Goal: Task Accomplishment & Management: Use online tool/utility

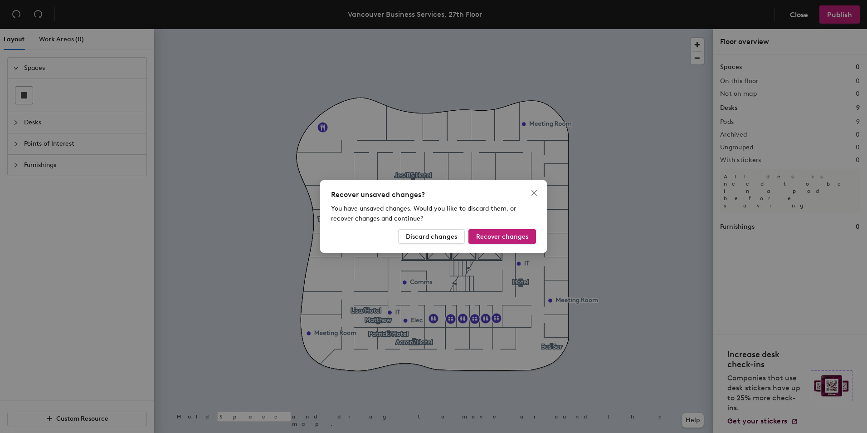
click at [436, 235] on span "Discard changes" at bounding box center [431, 237] width 51 height 8
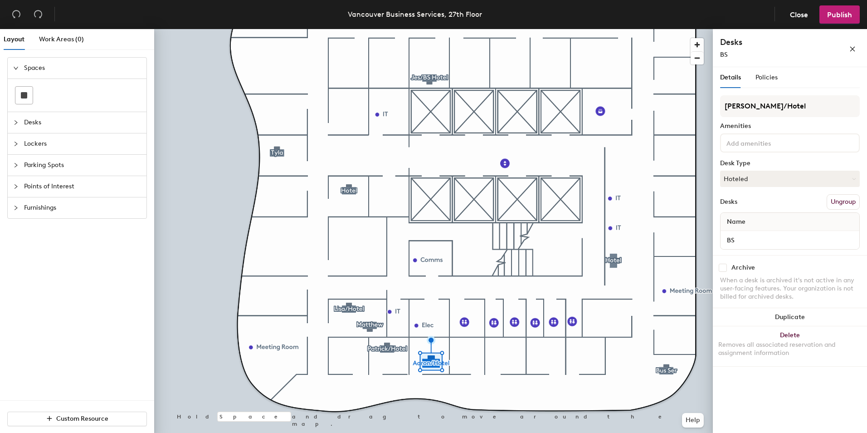
click at [177, 29] on div at bounding box center [433, 29] width 559 height 0
click at [782, 319] on button "Duplicate" at bounding box center [790, 317] width 154 height 18
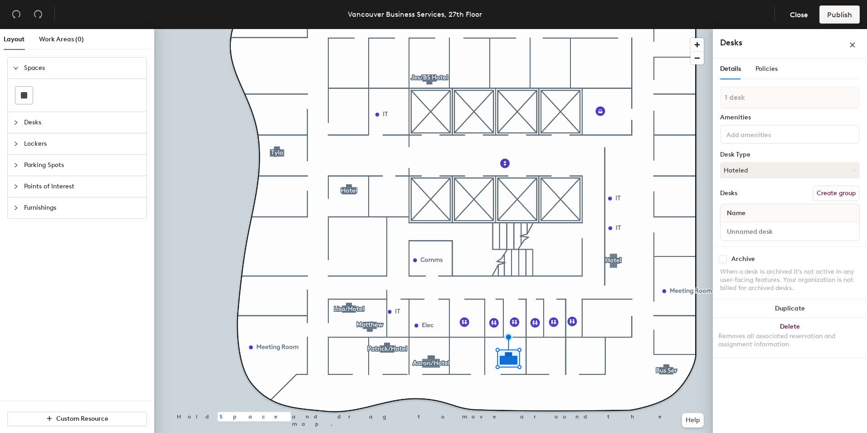
click at [749, 210] on span "Name" at bounding box center [737, 213] width 28 height 16
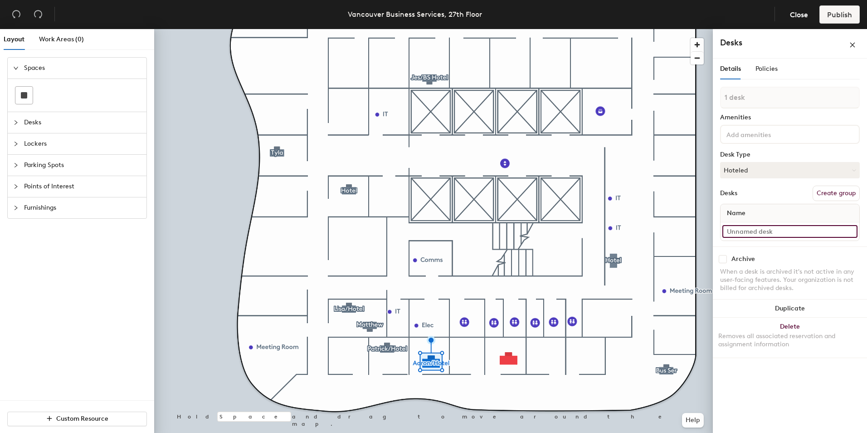
click at [775, 233] on input at bounding box center [790, 231] width 135 height 13
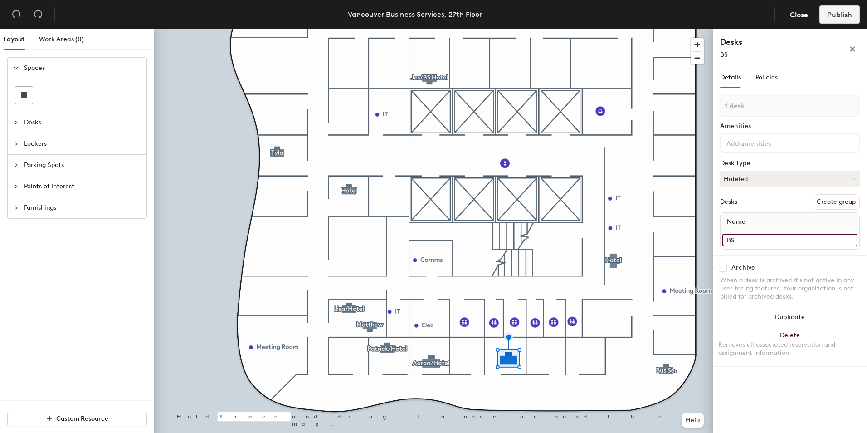
type input "BS"
click at [421, 29] on div at bounding box center [433, 29] width 559 height 0
click at [829, 204] on button "Create group" at bounding box center [836, 201] width 47 height 15
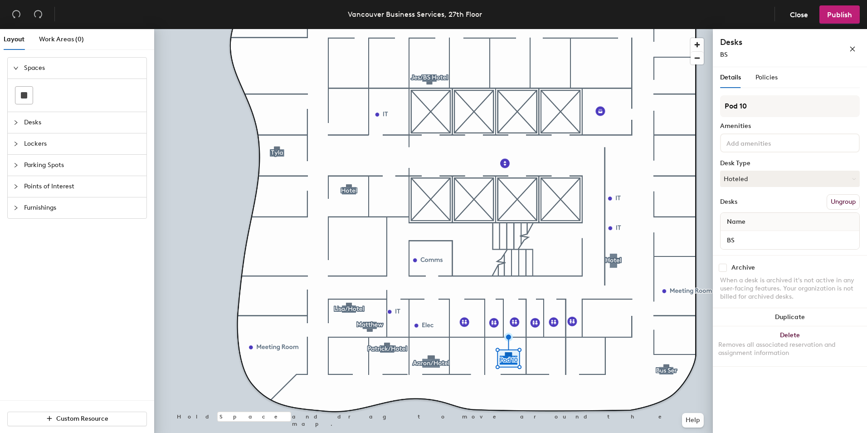
click at [614, 80] on div "Layout Work Areas (0) Spaces Desks Lockers Parking Spots Points of Interest Fur…" at bounding box center [433, 232] width 867 height 407
type input "Stuart"
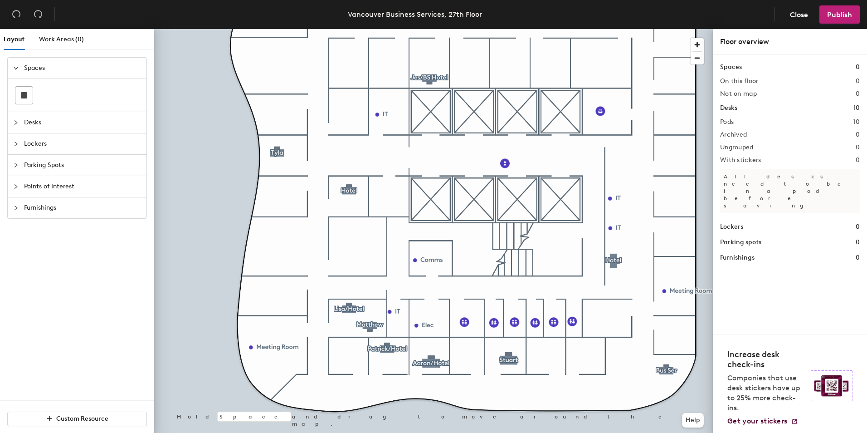
click at [845, 13] on span "Publish" at bounding box center [839, 14] width 25 height 9
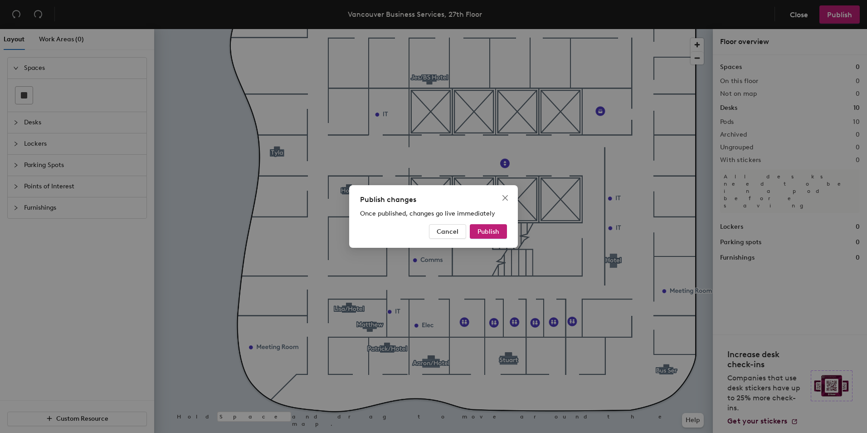
click at [484, 229] on span "Publish" at bounding box center [489, 232] width 22 height 8
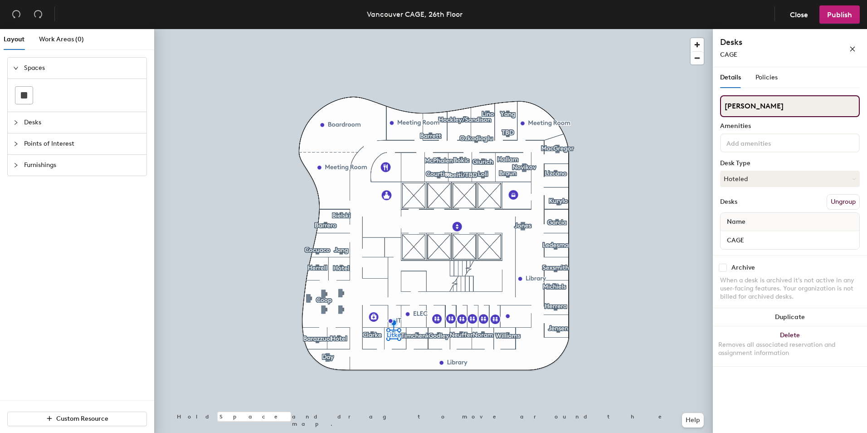
click at [681, 100] on div "Layout Work Areas (0) Spaces Desks Points of Interest Furnishings Custom Resour…" at bounding box center [433, 232] width 867 height 407
type input "Day"
click at [616, 81] on div "Layout Work Areas (0) Spaces Desks Points of Interest Furnishings Custom Resour…" at bounding box center [433, 232] width 867 height 407
type input "L"
type input "Hotel"
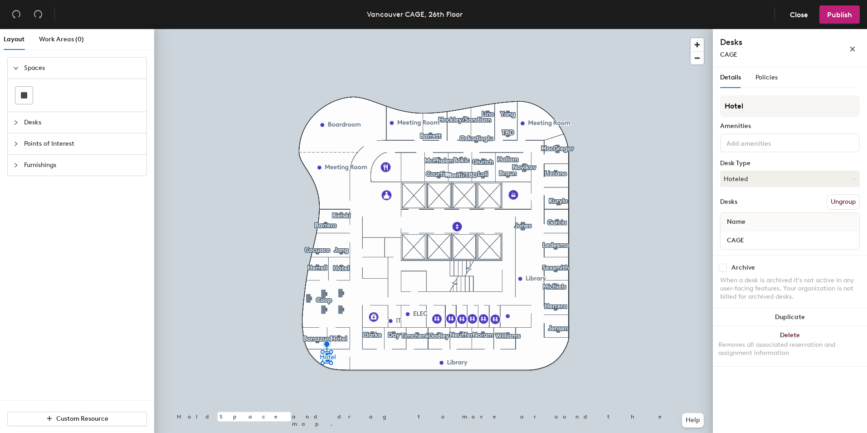
click at [842, 11] on span "Publish" at bounding box center [839, 14] width 25 height 9
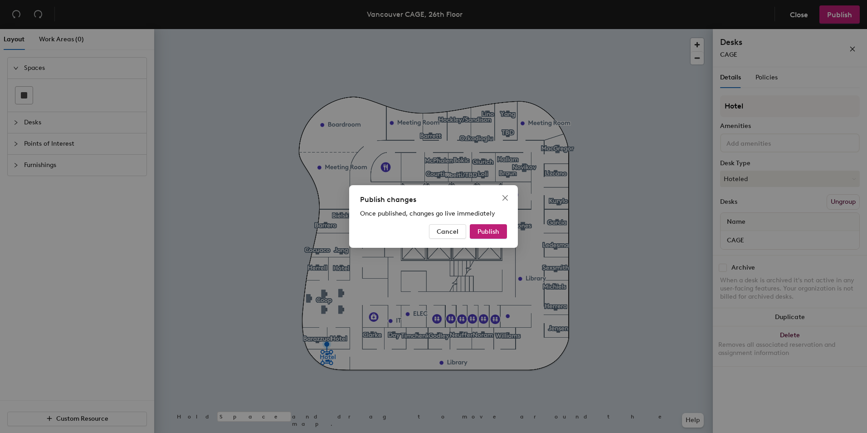
click at [445, 228] on span "Cancel" at bounding box center [448, 232] width 22 height 8
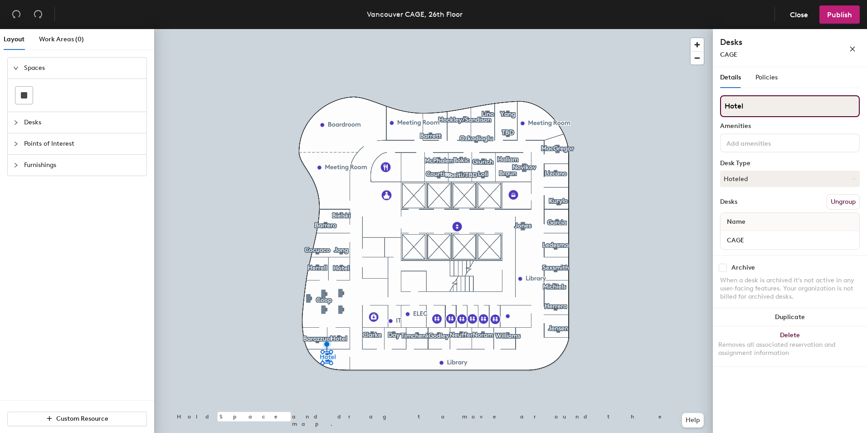
click at [675, 99] on div "Layout Work Areas (0) Spaces Desks Points of Interest Furnishings Custom Resour…" at bounding box center [433, 232] width 867 height 407
type input "Litke"
click at [854, 48] on icon "close" at bounding box center [853, 49] width 5 height 5
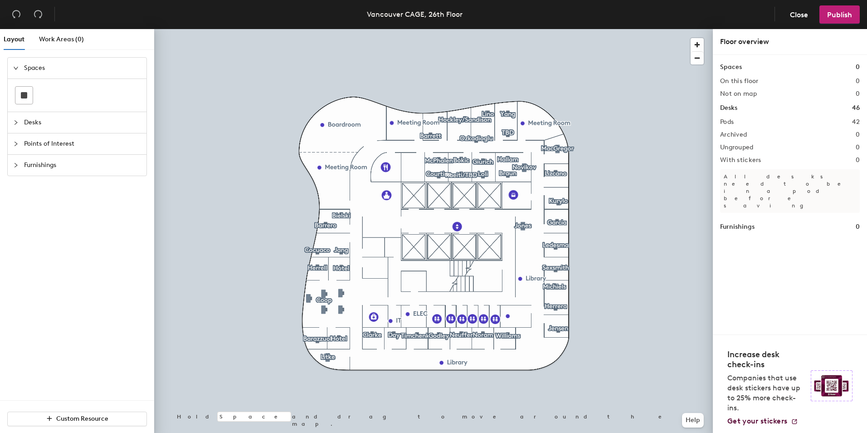
click at [733, 125] on h2 "Pods" at bounding box center [727, 121] width 14 height 7
click at [728, 106] on h1 "Desks" at bounding box center [728, 108] width 17 height 10
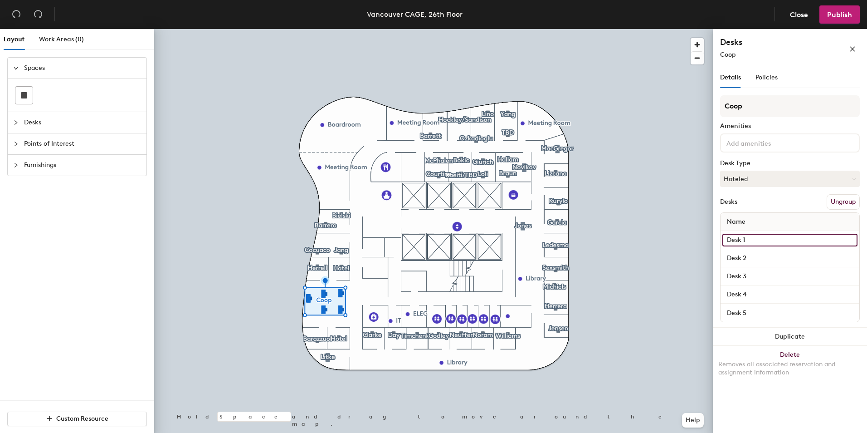
click at [745, 238] on input "Desk 1" at bounding box center [790, 240] width 135 height 13
click at [830, 11] on span "Publish" at bounding box center [839, 14] width 25 height 9
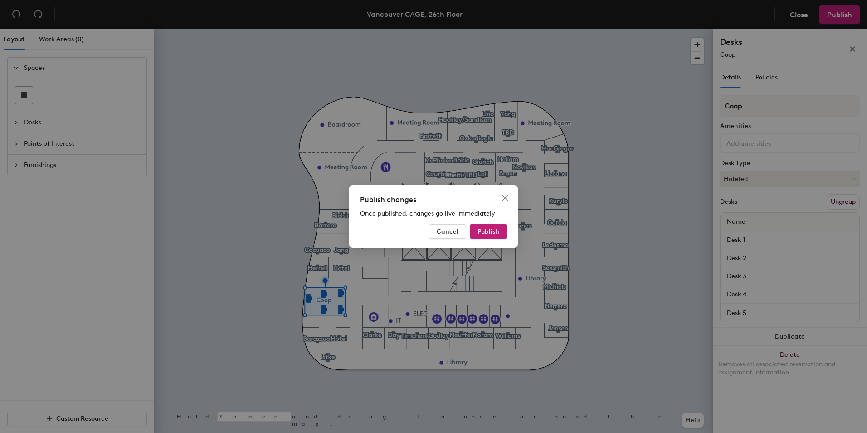
click at [490, 235] on span "Publish" at bounding box center [489, 232] width 22 height 8
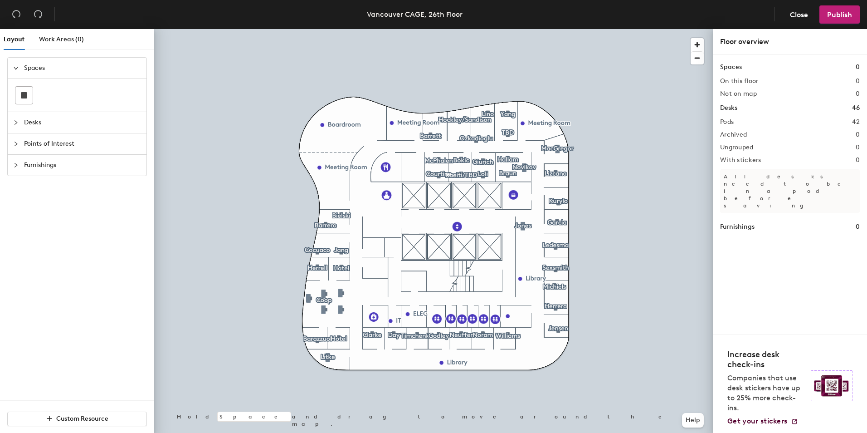
click at [341, 29] on div at bounding box center [433, 29] width 559 height 0
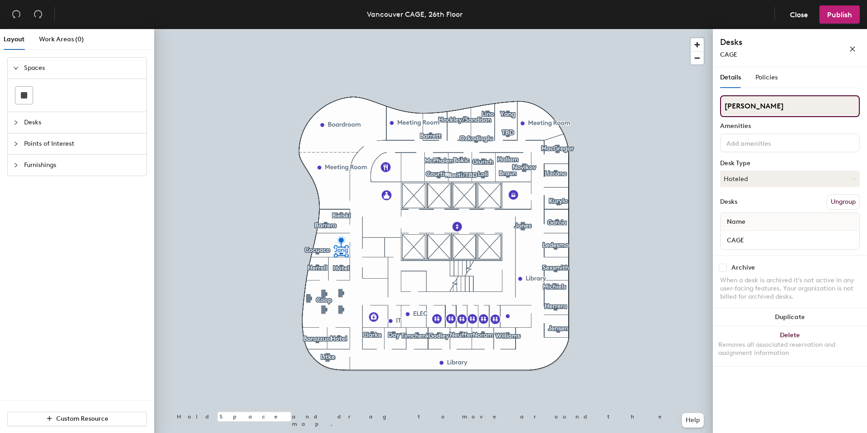
click at [677, 103] on div "Layout Work Areas (0) Spaces Desks Points of Interest Furnishings Custom Resour…" at bounding box center [433, 232] width 867 height 407
type input "TBD"
click at [670, 96] on div "Layout Work Areas (0) Spaces Desks Points of Interest Furnishings Custom Resour…" at bounding box center [433, 232] width 867 height 407
type input "Jasur"
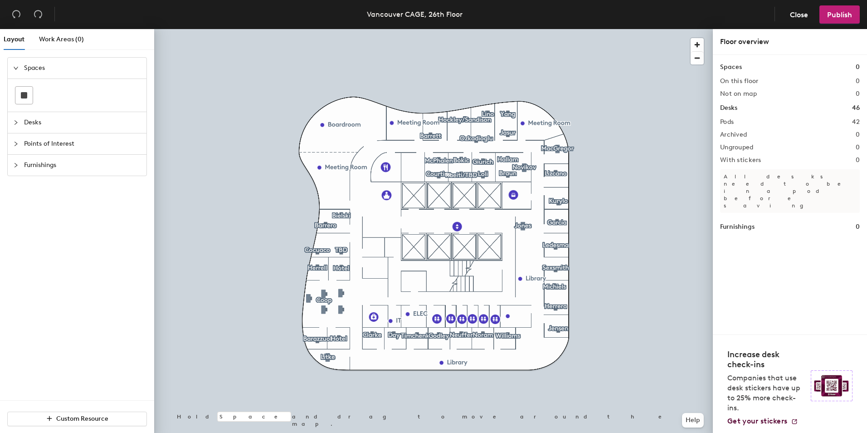
click at [325, 29] on div at bounding box center [433, 29] width 559 height 0
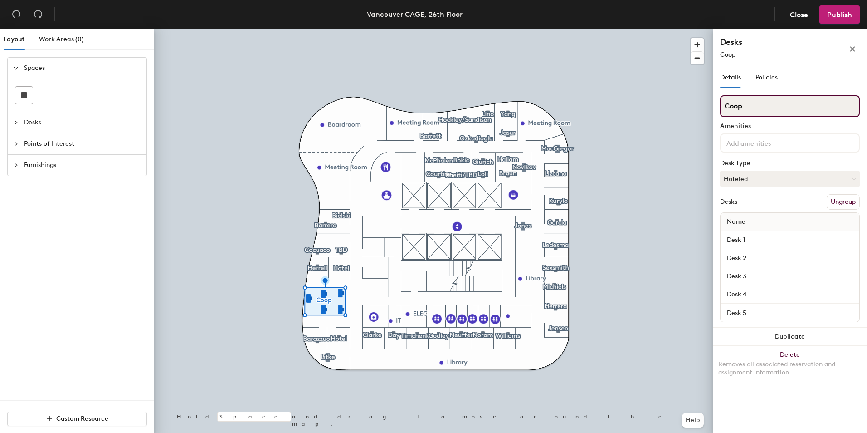
click at [637, 93] on div "Layout Work Areas (0) Spaces Desks Points of Interest Furnishings Custom Resour…" at bounding box center [433, 232] width 867 height 407
type input "O"
type input "D"
click at [634, 101] on div "Layout Work Areas (0) Spaces Desks Points of Interest Furnishings Custom Resour…" at bounding box center [433, 232] width 867 height 407
type input "Work Stations"
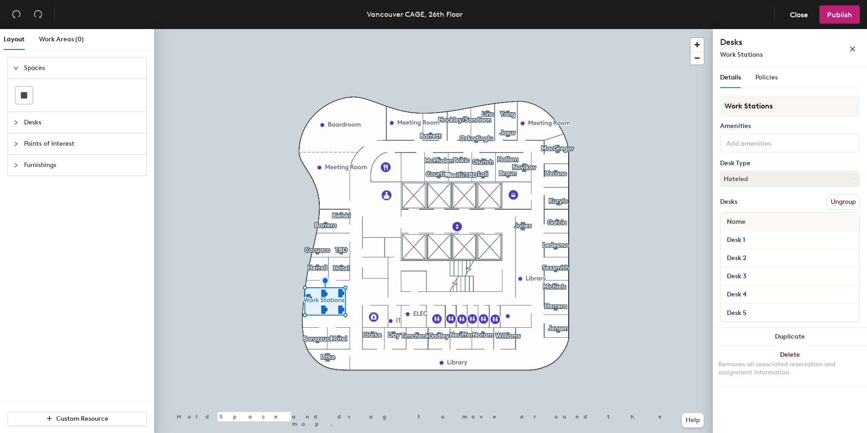
click at [833, 16] on span "Publish" at bounding box center [839, 14] width 25 height 9
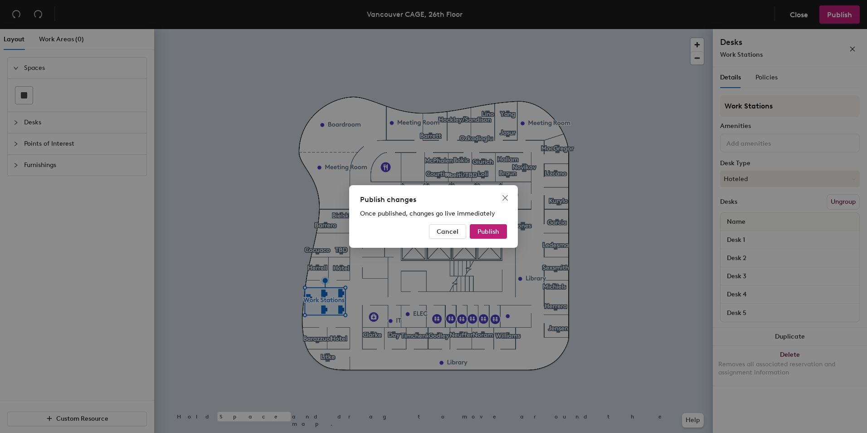
click at [500, 235] on button "Publish" at bounding box center [488, 231] width 37 height 15
